Goal: Task Accomplishment & Management: Manage account settings

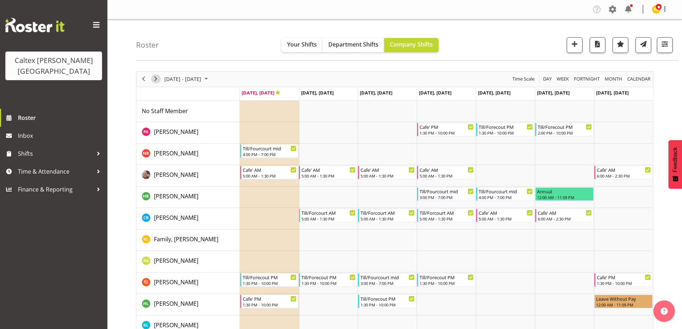
click at [158, 79] on span "Next" at bounding box center [155, 78] width 9 height 9
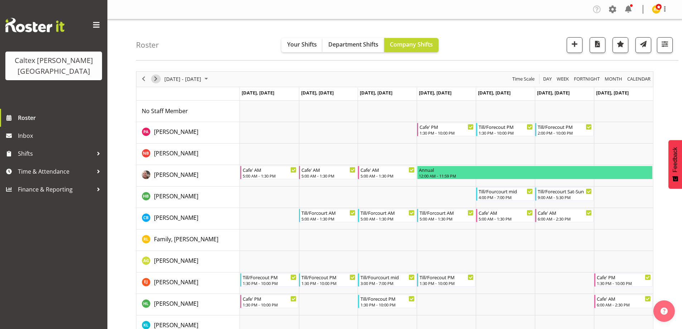
click at [158, 79] on span "Next" at bounding box center [155, 78] width 9 height 9
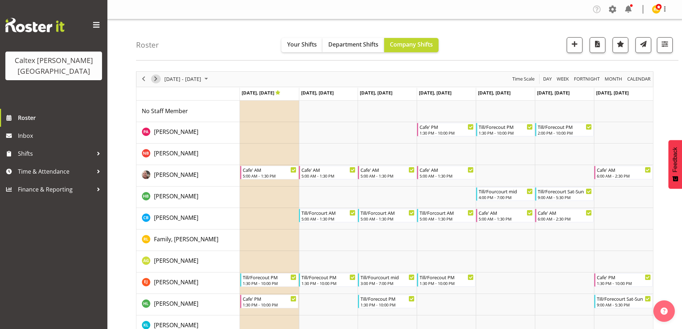
click at [158, 79] on span "Next" at bounding box center [155, 78] width 9 height 9
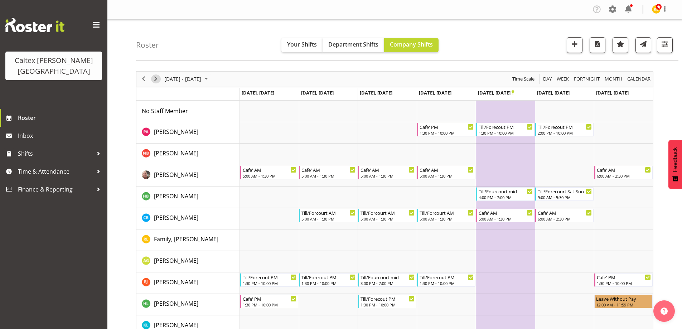
click at [158, 79] on span "Next" at bounding box center [155, 78] width 9 height 9
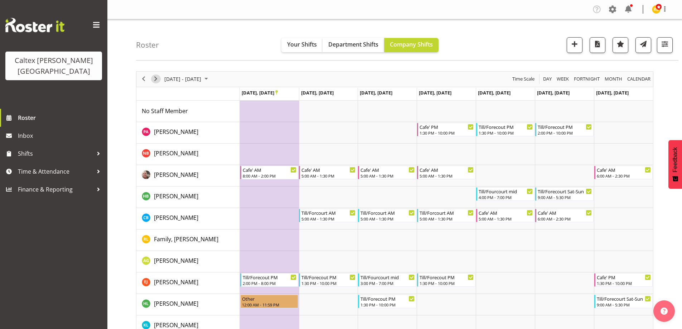
click at [158, 79] on span "Next" at bounding box center [155, 78] width 9 height 9
click at [159, 79] on span "Next" at bounding box center [155, 78] width 9 height 9
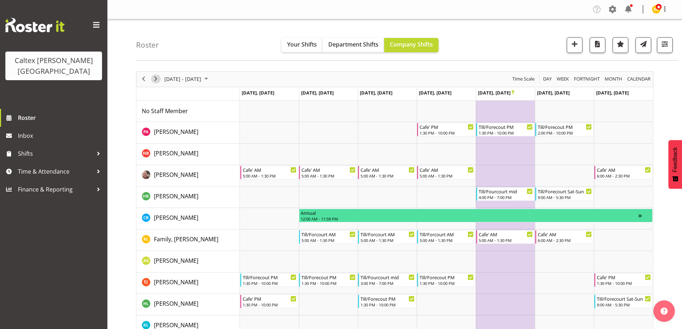
click at [159, 79] on span "Next" at bounding box center [155, 78] width 9 height 9
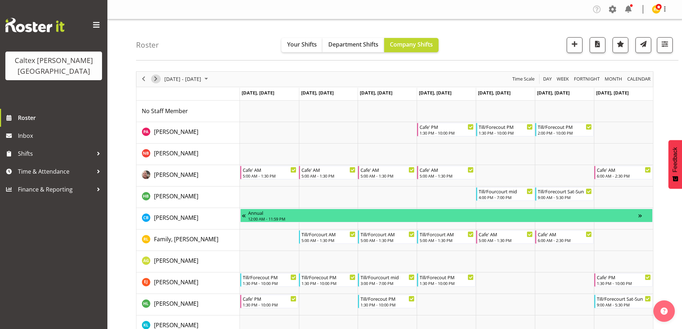
click at [159, 79] on span "Next" at bounding box center [155, 78] width 9 height 9
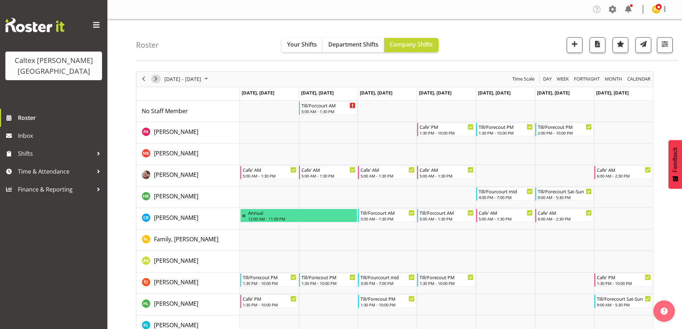
click at [159, 79] on span "Next" at bounding box center [155, 78] width 9 height 9
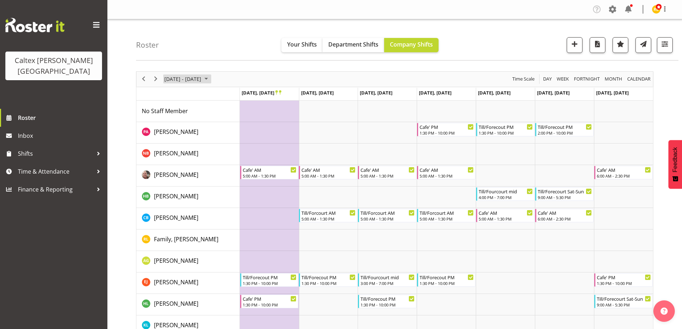
click at [190, 76] on span "December 01 - 07, 2025" at bounding box center [183, 78] width 38 height 9
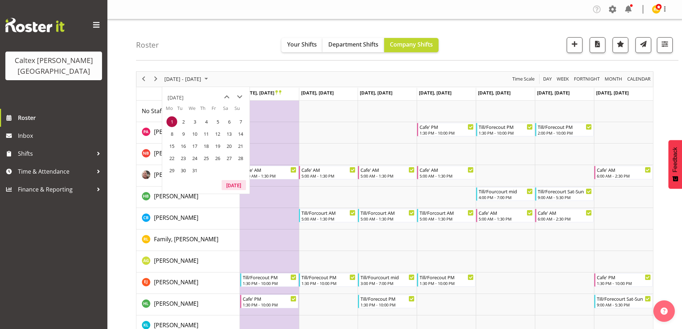
click at [232, 184] on button "Today" at bounding box center [234, 185] width 24 height 10
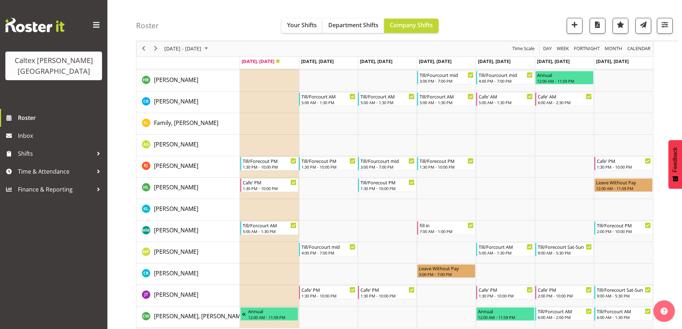
scroll to position [121, 0]
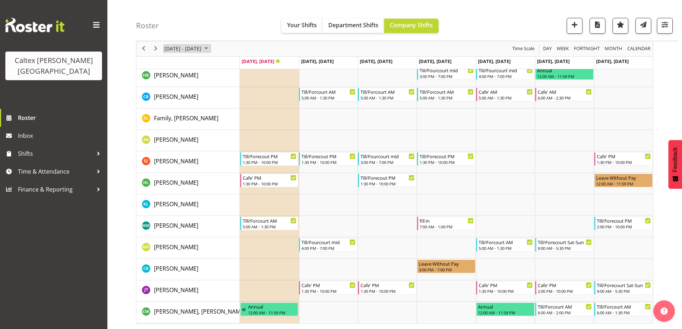
click at [188, 49] on span "Sep 29 - Oct 05, 2025" at bounding box center [183, 48] width 38 height 9
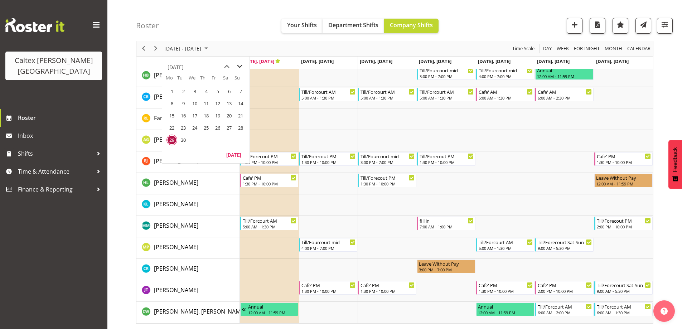
click at [240, 66] on span "next month" at bounding box center [239, 66] width 13 height 13
click at [216, 140] on span "31" at bounding box center [217, 140] width 11 height 11
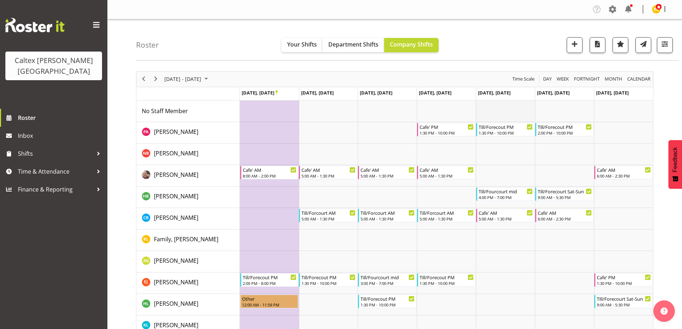
click at [495, 110] on td "Timeline Week of October 31, 2025" at bounding box center [505, 111] width 59 height 21
click at [509, 108] on td "Timeline Week of October 31, 2025" at bounding box center [505, 111] width 59 height 21
click at [575, 46] on span "button" at bounding box center [574, 43] width 9 height 9
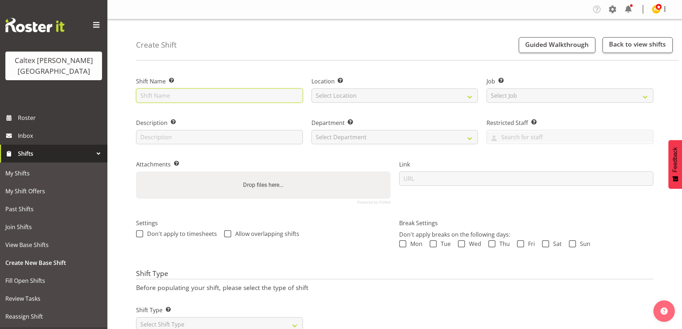
click at [241, 100] on input "text" at bounding box center [219, 95] width 167 height 14
type input "fill in"
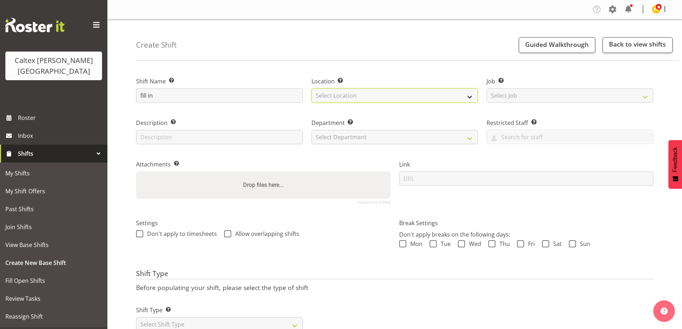
click at [339, 93] on select "Select Location Stokes Valley" at bounding box center [394, 95] width 167 height 14
select select "1239"
click at [311, 88] on select "Select Location Stokes Valley" at bounding box center [394, 95] width 167 height 14
click at [212, 141] on input "text" at bounding box center [219, 137] width 167 height 14
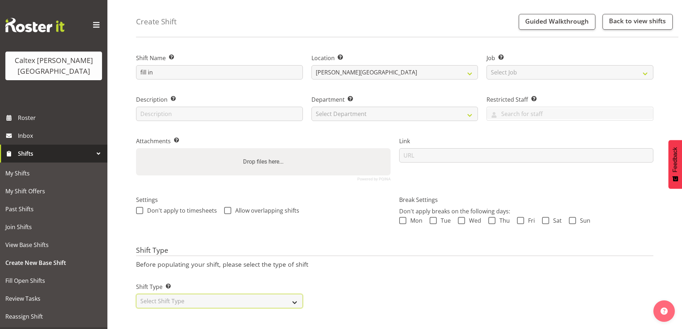
click at [291, 300] on select "Select Shift Type One Off Shift Recurring Shift Rotating Shift" at bounding box center [219, 301] width 167 height 14
select select "one_off"
click at [136, 294] on select "Select Shift Type One Off Shift Recurring Shift Rotating Shift" at bounding box center [219, 301] width 167 height 14
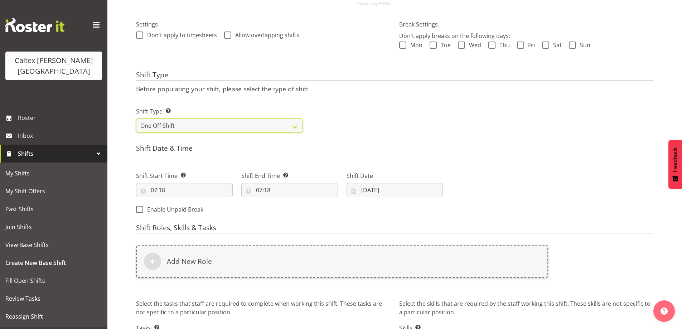
scroll to position [208, 0]
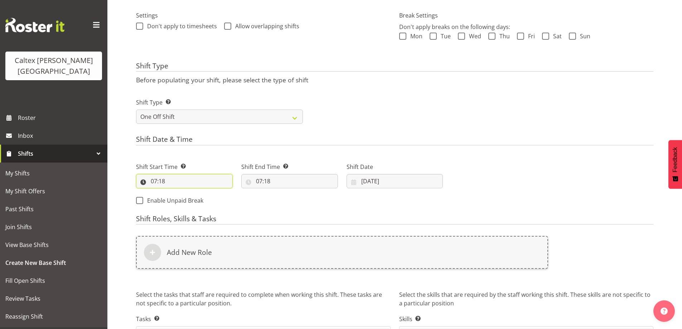
click at [194, 182] on input "07:18" at bounding box center [184, 181] width 97 height 14
click at [204, 200] on select "00 01 02 03 04 05 06 07 08 09 10 11 12 13 14 15 16 17 18 19 20 21 22 23 24 25 2…" at bounding box center [203, 200] width 16 height 14
select select "0"
click at [195, 193] on select "00 01 02 03 04 05 06 07 08 09 10 11 12 13 14 15 16 17 18 19 20 21 22 23 24 25 2…" at bounding box center [203, 200] width 16 height 14
type input "07:00"
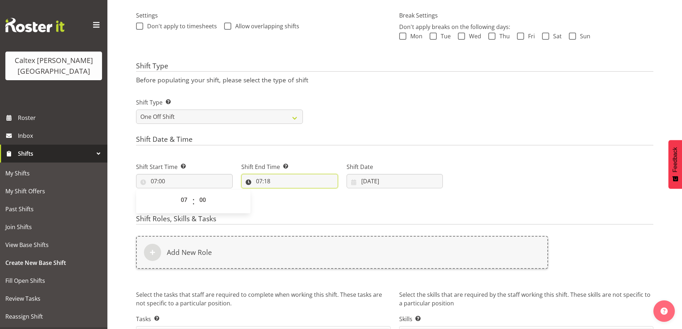
click at [261, 183] on input "07:18" at bounding box center [289, 181] width 97 height 14
click at [289, 200] on select "00 01 02 03 04 05 06 07 08 09 10 11 12 13 14 15 16 17 18 19 20 21 22 23" at bounding box center [290, 200] width 16 height 14
select select "15"
click at [282, 193] on select "00 01 02 03 04 05 06 07 08 09 10 11 12 13 14 15 16 17 18 19 20 21 22 23" at bounding box center [290, 200] width 16 height 14
type input "15:18"
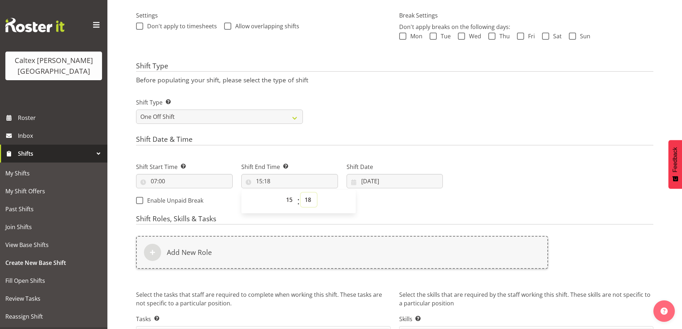
click at [308, 198] on select "00 01 02 03 04 05 06 07 08 09 10 11 12 13 14 15 16 17 18 19 20 21 22 23 24 25 2…" at bounding box center [309, 200] width 16 height 14
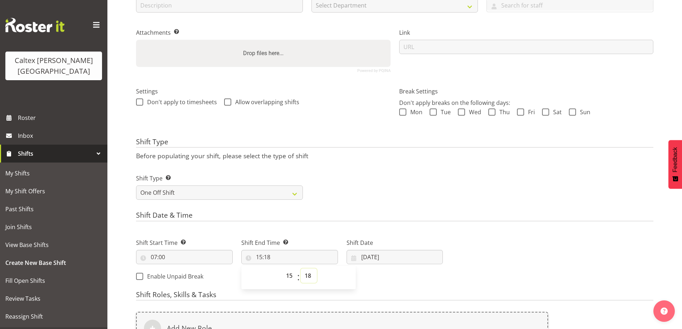
scroll to position [179, 0]
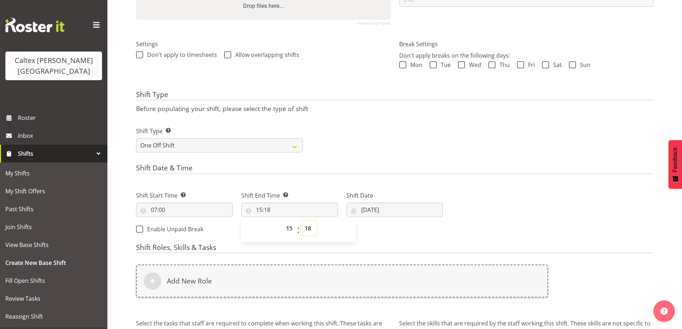
click at [310, 232] on select "00 01 02 03 04 05 06 07 08 09 10 11 12 13 14 15 16 17 18 19 20 21 22 23 24 25 2…" at bounding box center [309, 228] width 16 height 14
select select "0"
click at [301, 221] on select "00 01 02 03 04 05 06 07 08 09 10 11 12 13 14 15 16 17 18 19 20 21 22 23 24 25 2…" at bounding box center [309, 228] width 16 height 14
type input "15:00"
click at [409, 213] on input "29/09/2025" at bounding box center [394, 210] width 97 height 14
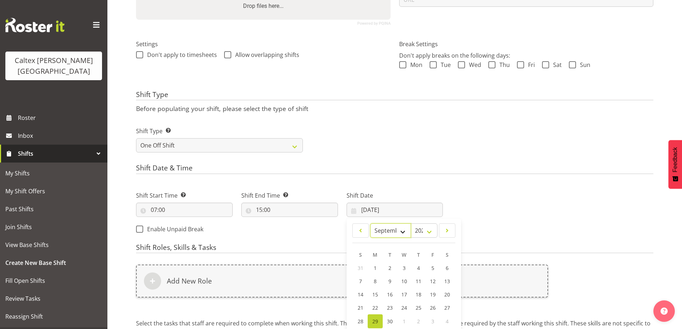
click at [400, 231] on select "January February March April May June July August September October November De…" at bounding box center [390, 230] width 41 height 14
select select "9"
click at [370, 223] on select "January February March April May June July August September October November De…" at bounding box center [390, 230] width 41 height 14
click at [432, 321] on span "31" at bounding box center [433, 321] width 6 height 7
type input "31/10/2025"
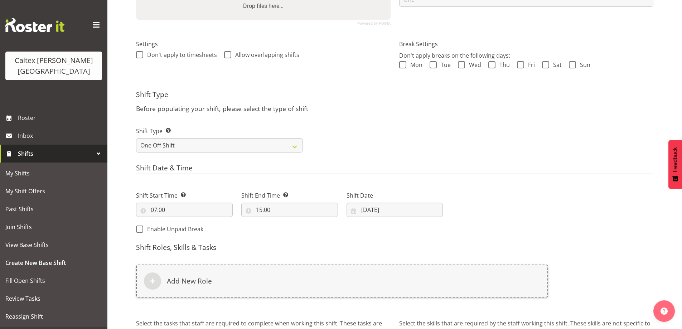
click at [545, 210] on div "Next Shifts" at bounding box center [552, 210] width 210 height 58
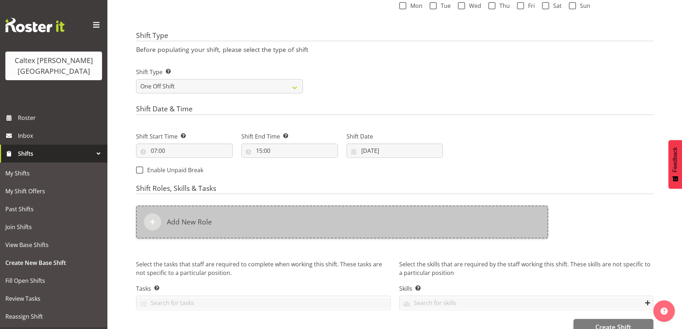
scroll to position [254, 0]
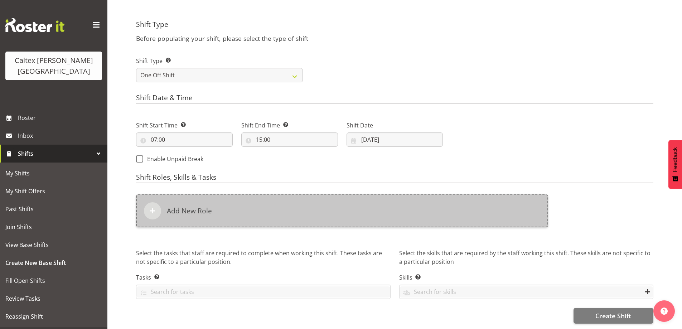
click at [150, 207] on span at bounding box center [152, 211] width 9 height 9
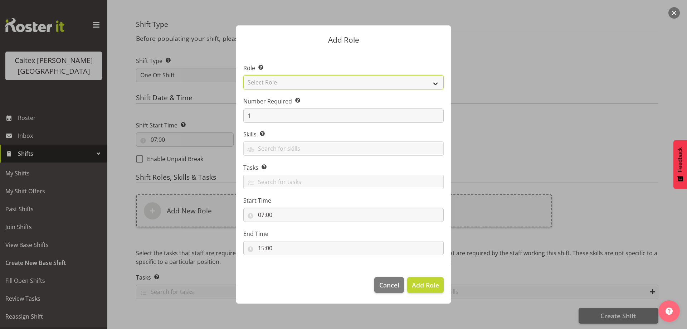
click at [266, 82] on select "Select Role Cafe' Fill in Office Work Staff meeting Till/Forecourt Traning" at bounding box center [343, 82] width 200 height 14
select select "1420"
click at [243, 75] on select "Select Role Cafe' Fill in Office Work Staff meeting Till/Forecourt Traning" at bounding box center [343, 82] width 200 height 14
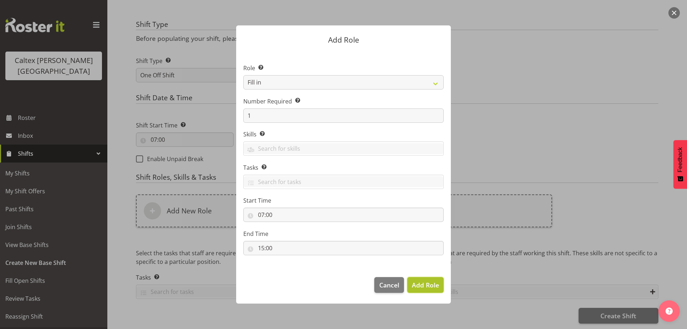
click at [432, 288] on span "Add Role" at bounding box center [425, 285] width 27 height 9
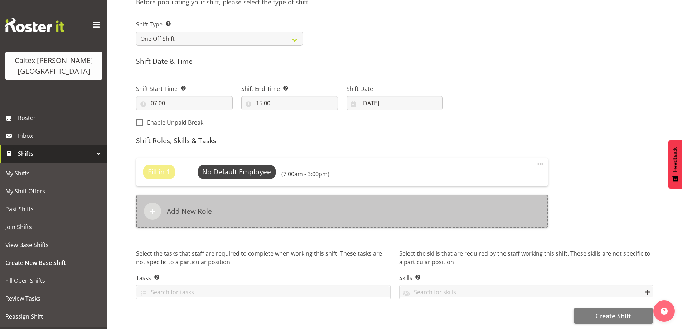
scroll to position [291, 0]
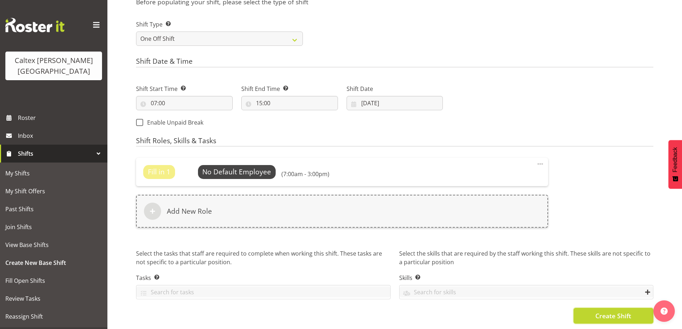
click at [603, 314] on span "Create Shift" at bounding box center [613, 315] width 36 height 9
click at [617, 312] on span "Create Shift" at bounding box center [613, 315] width 36 height 9
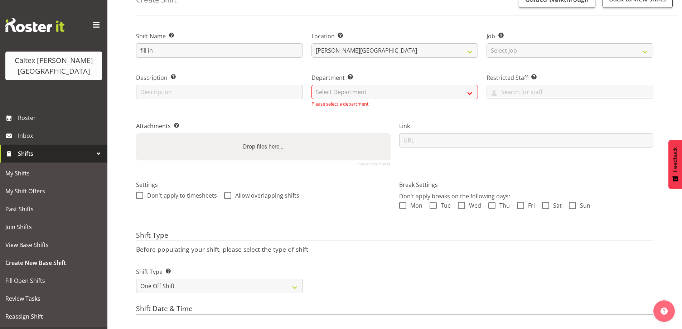
scroll to position [11, 0]
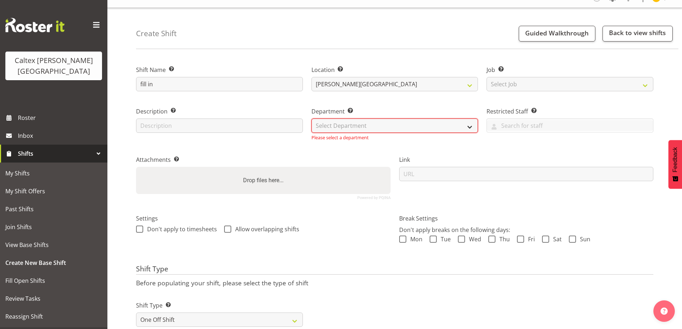
click at [378, 130] on select "Select Department Caltex Stokes Valley" at bounding box center [394, 125] width 167 height 14
select select "879"
click at [311, 118] on select "Select Department Caltex Stokes Valley" at bounding box center [394, 125] width 167 height 14
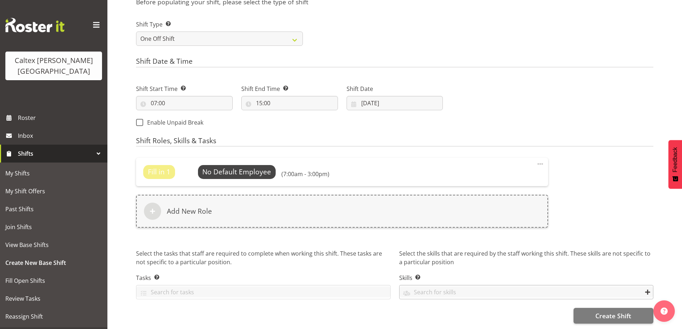
scroll to position [291, 0]
drag, startPoint x: 137, startPoint y: 117, endPoint x: 142, endPoint y: 117, distance: 4.7
click at [137, 119] on span at bounding box center [139, 122] width 7 height 7
click at [137, 120] on input "Enable Unpaid Break" at bounding box center [138, 122] width 5 height 5
checkbox input "true"
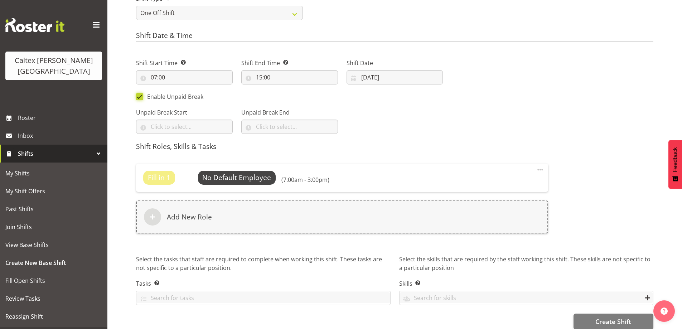
scroll to position [322, 0]
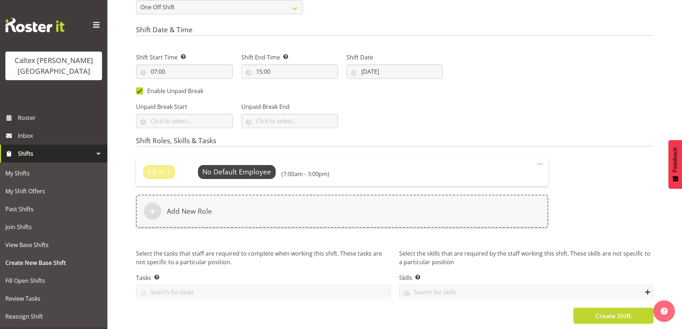
click at [618, 311] on span "Create Shift" at bounding box center [613, 315] width 36 height 9
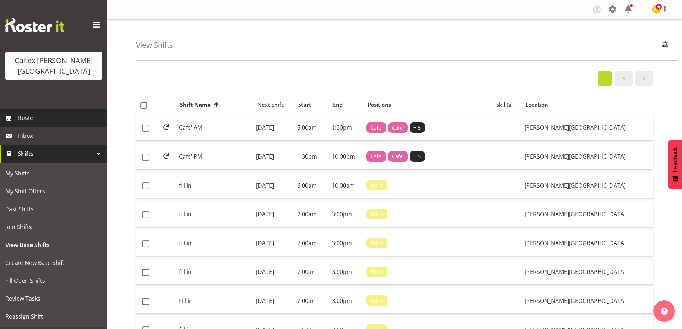
click at [26, 112] on span "Roster" at bounding box center [61, 117] width 86 height 11
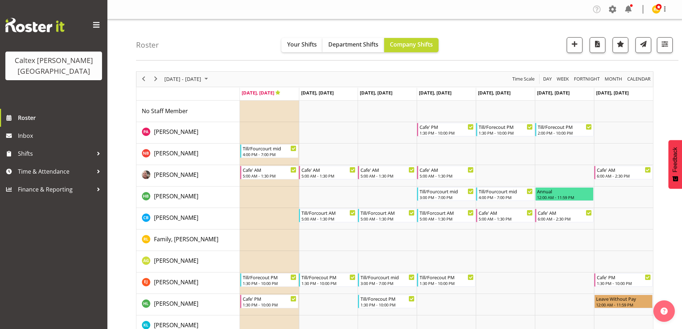
click at [218, 78] on div at bounding box center [394, 257] width 517 height 373
click at [210, 78] on span "September 2025" at bounding box center [206, 78] width 9 height 9
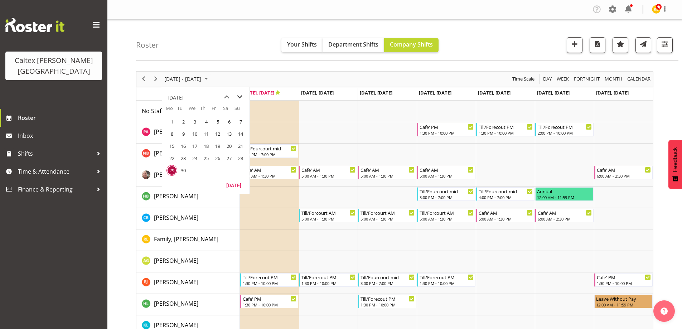
click at [239, 97] on span "next month" at bounding box center [239, 97] width 13 height 13
click at [219, 173] on span "31" at bounding box center [217, 170] width 11 height 11
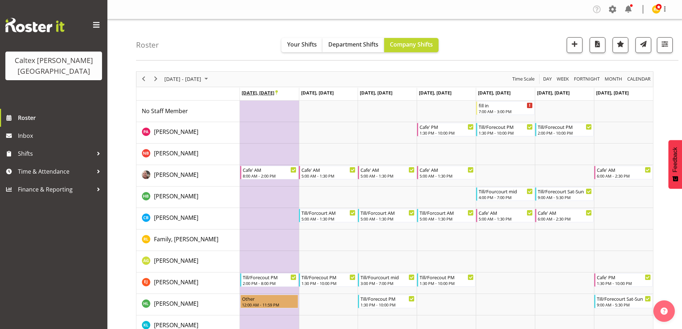
click at [259, 93] on span "Oct 27, Monday" at bounding box center [260, 92] width 36 height 6
click at [278, 91] on icon "Timeline Week of October 31, 2025" at bounding box center [276, 92] width 3 height 5
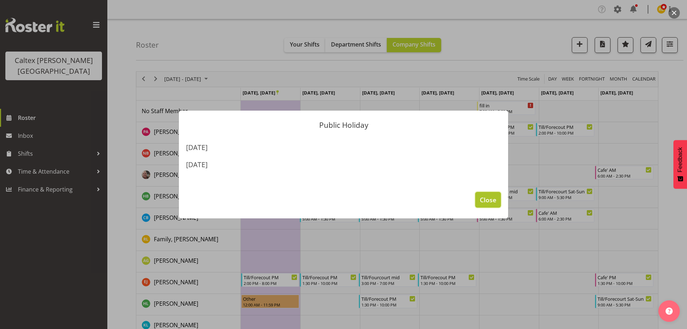
click at [492, 200] on span "Close" at bounding box center [488, 199] width 16 height 9
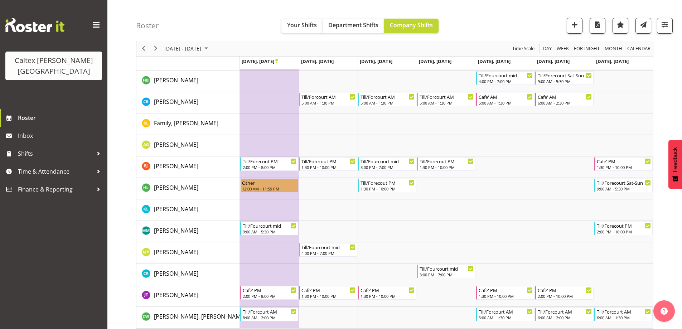
scroll to position [121, 0]
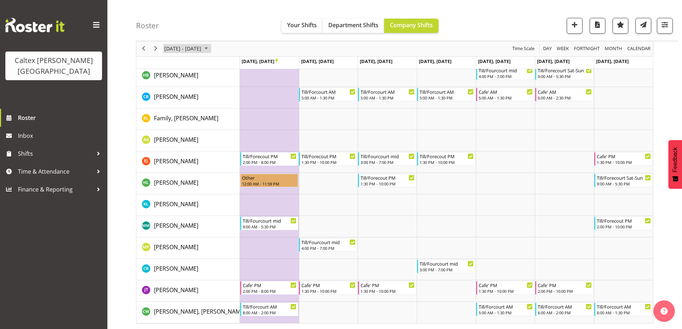
click at [191, 50] on span "Oct 27 - Nov 02, 2025" at bounding box center [183, 48] width 38 height 9
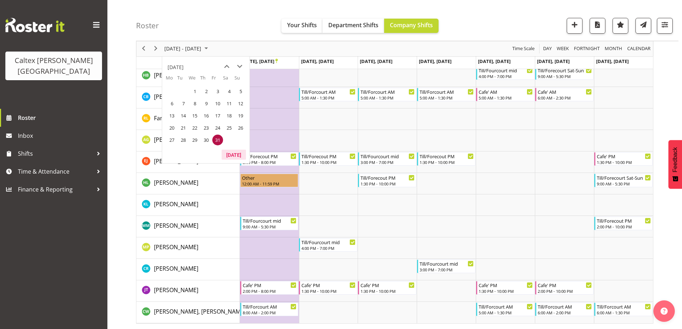
click at [236, 152] on button "Today" at bounding box center [234, 155] width 24 height 10
